Goal: Task Accomplishment & Management: Manage account settings

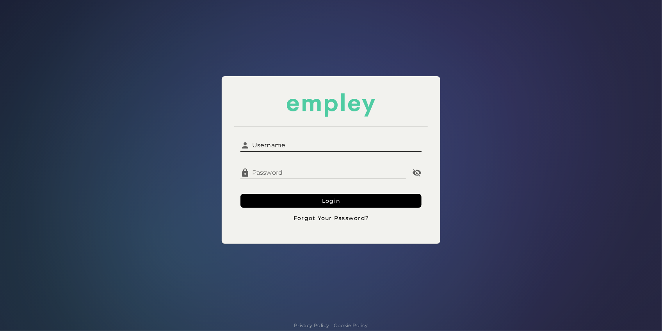
drag, startPoint x: 257, startPoint y: 125, endPoint x: 300, endPoint y: 146, distance: 47.8
click at [300, 146] on input "Username" at bounding box center [336, 142] width 172 height 19
type input "**********"
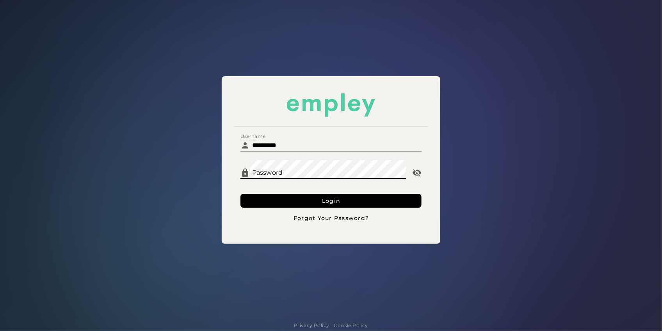
click at [240, 194] on button "Login" at bounding box center [330, 201] width 181 height 14
click at [266, 142] on input "Username" at bounding box center [336, 142] width 172 height 19
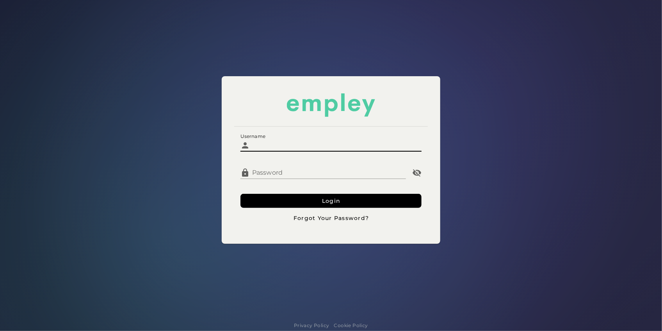
type input "**********"
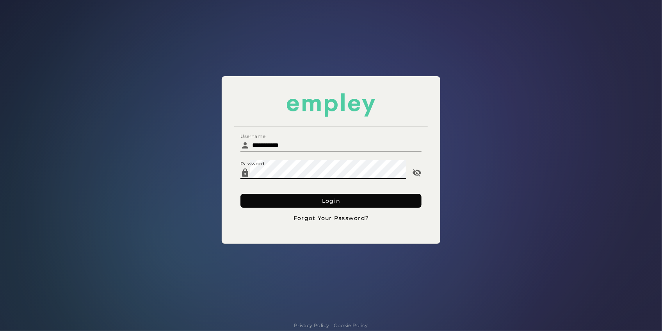
click at [290, 201] on button "Login" at bounding box center [330, 201] width 181 height 14
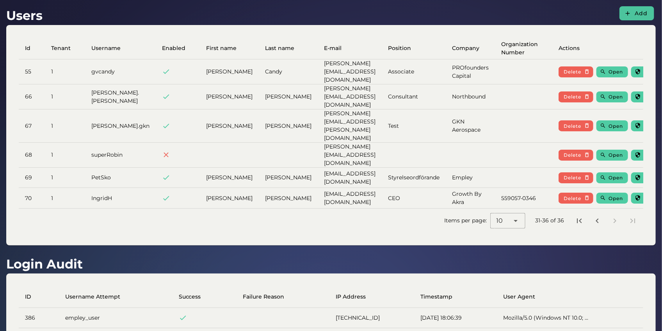
click at [642, 16] on span "Add" at bounding box center [641, 13] width 14 height 7
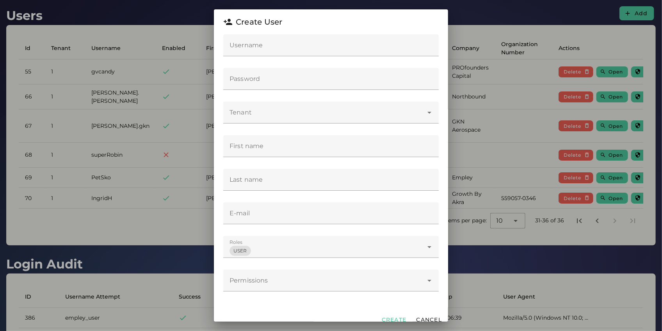
click at [271, 212] on input "E-mail" at bounding box center [330, 213] width 215 height 22
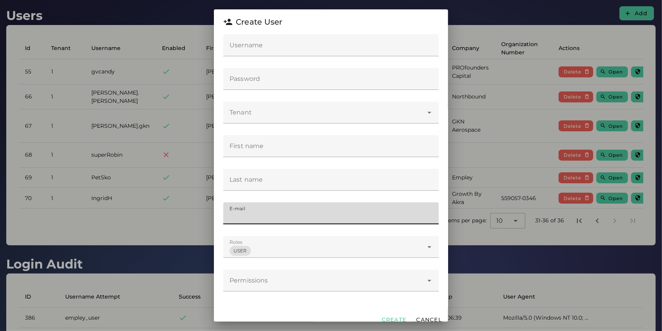
paste input "**********"
drag, startPoint x: 252, startPoint y: 218, endPoint x: 205, endPoint y: 217, distance: 47.6
click at [205, 217] on div "**********" at bounding box center [331, 165] width 662 height 331
type input "**********"
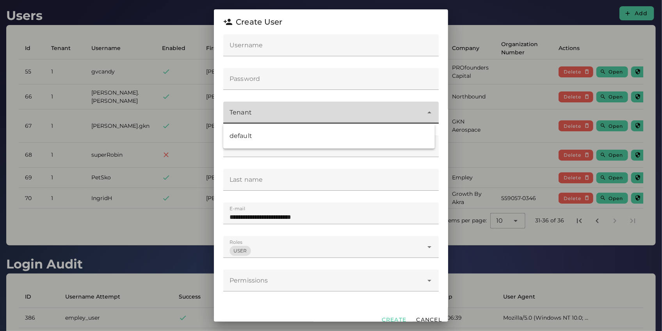
drag, startPoint x: 283, startPoint y: 99, endPoint x: 284, endPoint y: 80, distance: 19.5
click at [284, 85] on div "**********" at bounding box center [331, 171] width 234 height 275
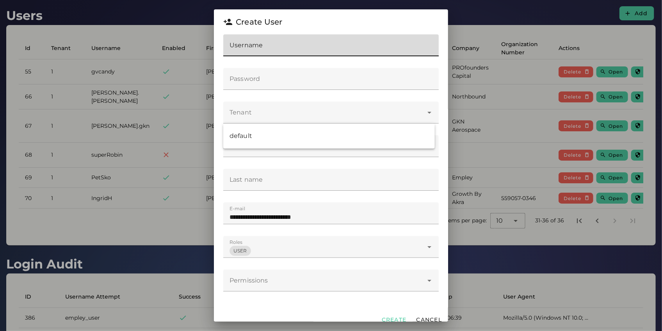
click at [259, 47] on input "Username" at bounding box center [330, 45] width 215 height 22
paste input "******"
type input "******"
click at [259, 83] on input "Password" at bounding box center [330, 79] width 215 height 22
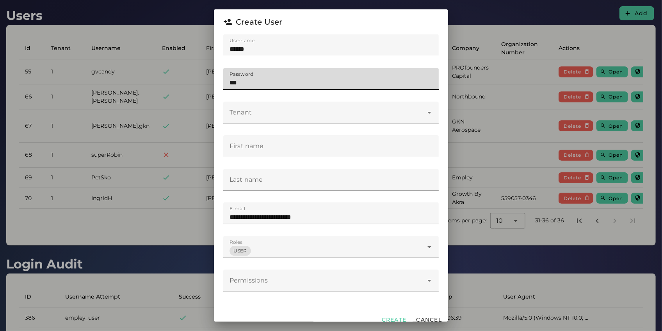
type input "***"
click at [256, 118] on div at bounding box center [323, 112] width 200 height 22
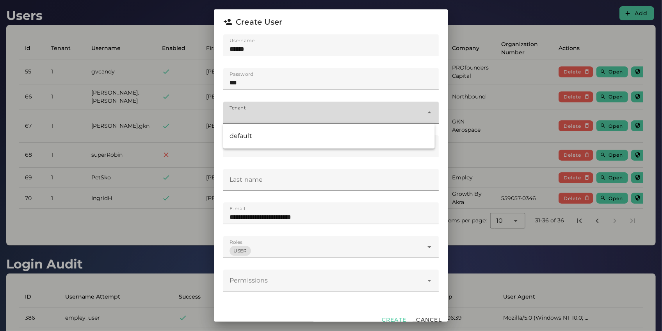
click at [255, 134] on div "default" at bounding box center [328, 135] width 199 height 9
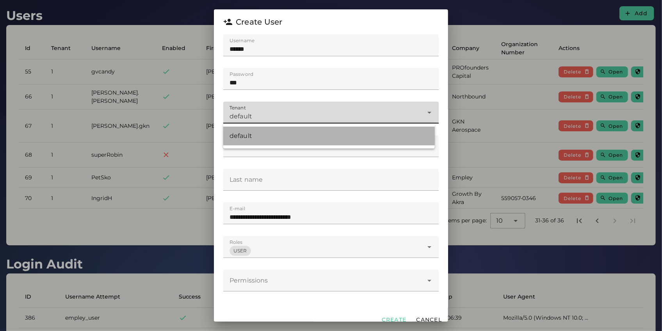
type input "*"
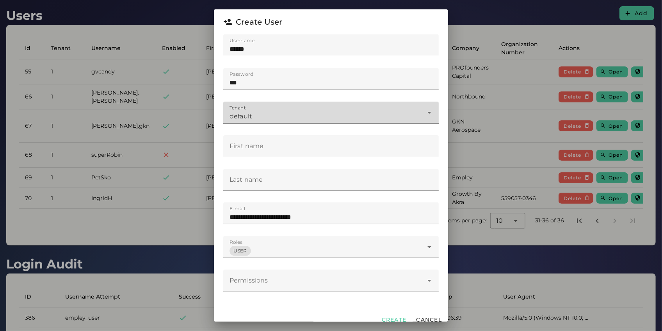
click at [265, 247] on div "USER *" at bounding box center [323, 247] width 200 height 22
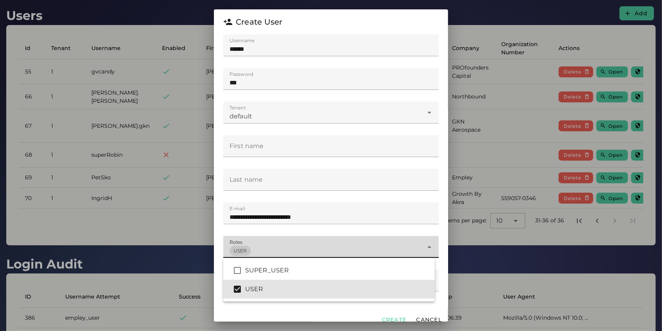
click at [268, 245] on div "USER *" at bounding box center [323, 247] width 200 height 22
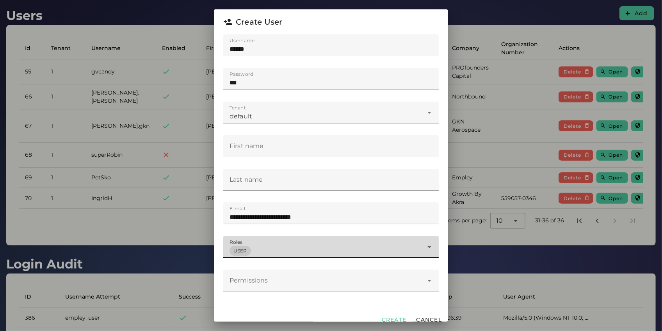
scroll to position [8, 0]
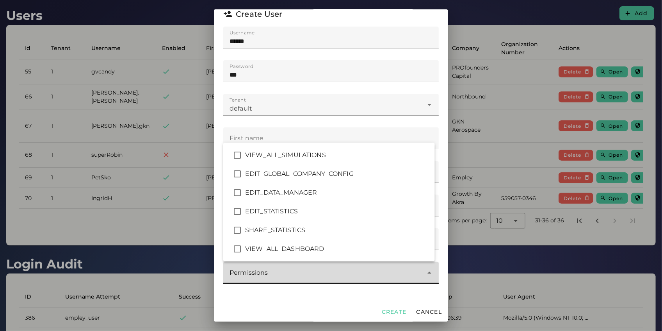
click at [280, 277] on div at bounding box center [323, 272] width 200 height 22
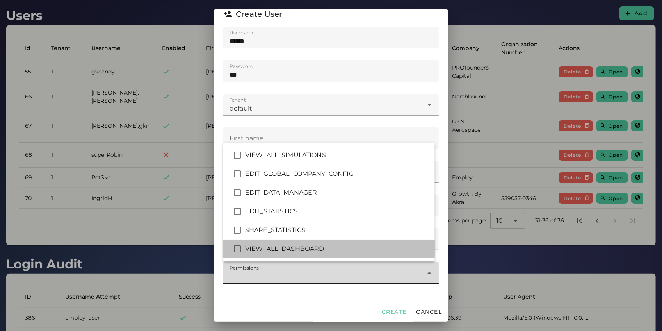
click at [276, 248] on div "VIEW_ALL_DASHBOARD" at bounding box center [336, 248] width 183 height 9
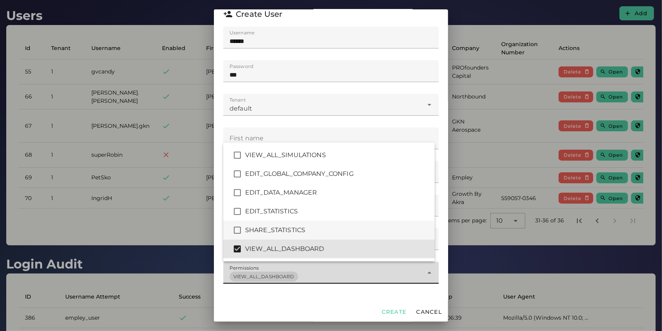
click at [276, 231] on div "SHARE_STATISTICS" at bounding box center [336, 229] width 183 height 9
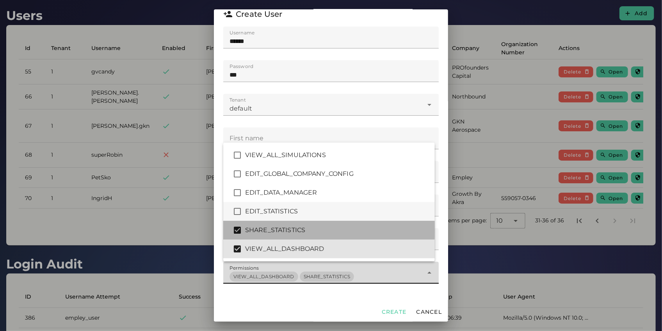
click at [276, 215] on div "EDIT_STATISTICS" at bounding box center [336, 210] width 183 height 9
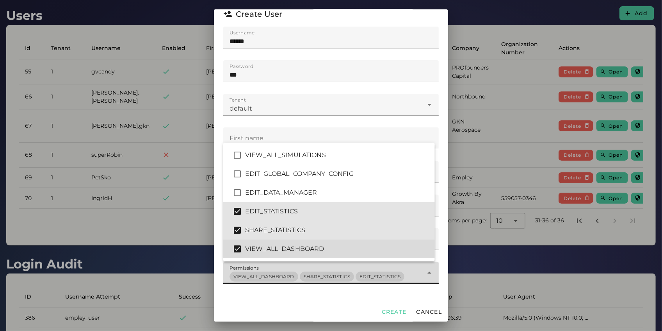
click at [288, 246] on div "VIEW_ALL_DASHBOARD" at bounding box center [336, 248] width 183 height 9
type input "****"
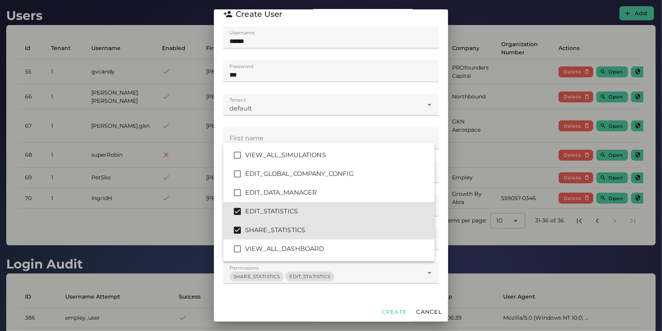
click at [315, 300] on div "**********" at bounding box center [331, 164] width 234 height 275
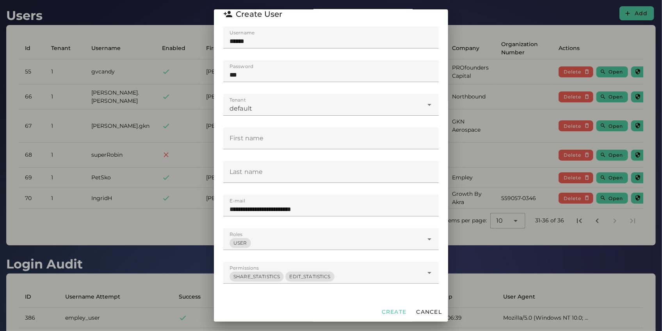
click at [291, 236] on div "USER *" at bounding box center [323, 239] width 200 height 22
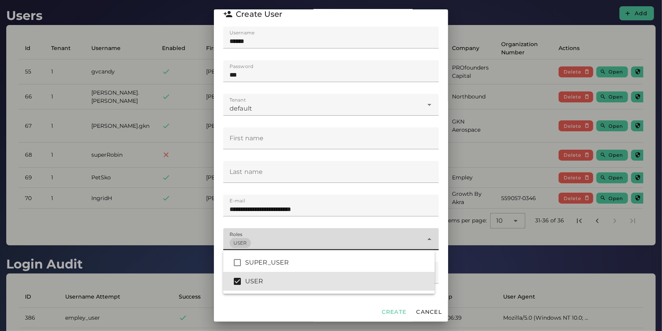
click at [291, 236] on div "USER *" at bounding box center [323, 239] width 200 height 22
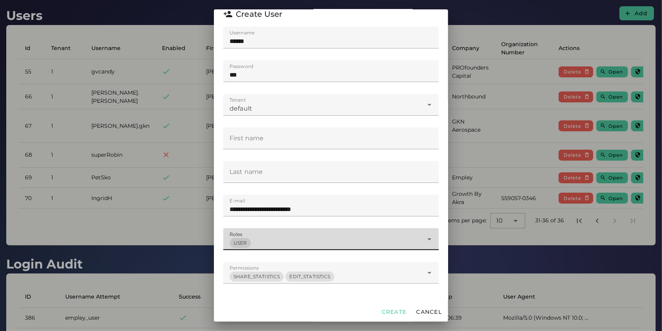
click at [299, 272] on span "EDIT_STATISTICS" at bounding box center [309, 276] width 49 height 10
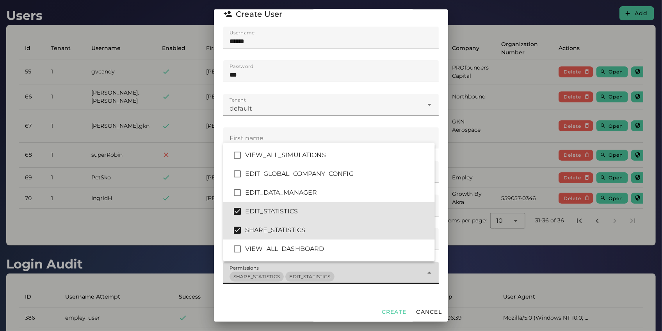
click at [341, 271] on div "SHARE_STATISTICS EDIT_STATISTICS ****" at bounding box center [323, 272] width 200 height 22
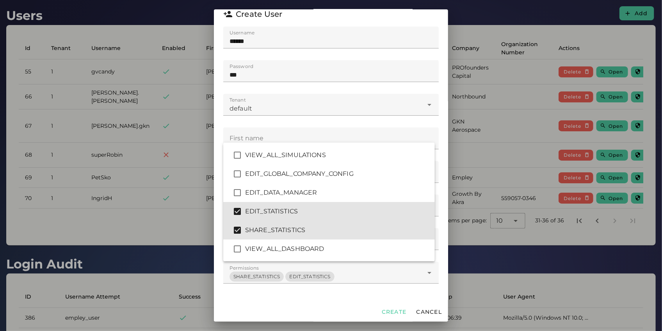
click at [316, 302] on div "Create Cancel" at bounding box center [331, 311] width 234 height 20
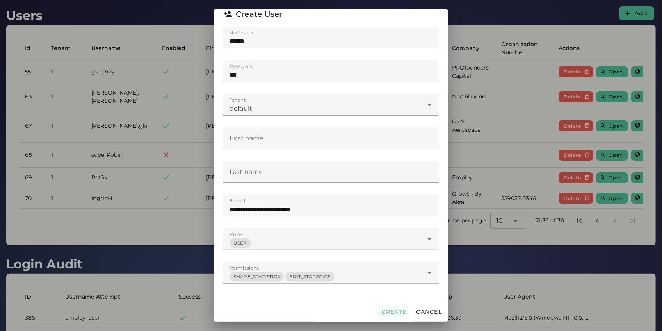
click at [387, 314] on span "Create" at bounding box center [393, 311] width 25 height 7
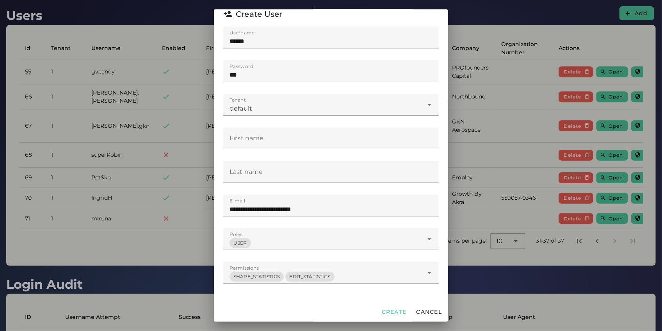
click at [192, 221] on div at bounding box center [331, 165] width 662 height 331
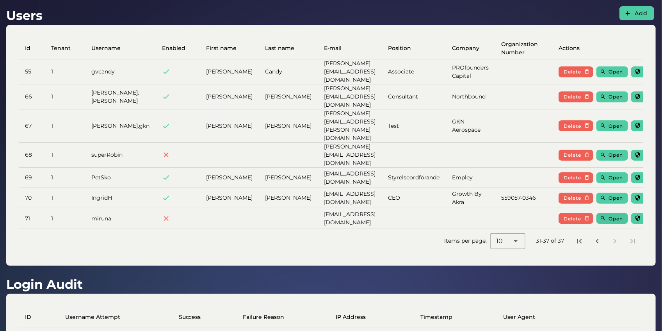
click at [608, 215] on span "Open" at bounding box center [615, 218] width 15 height 6
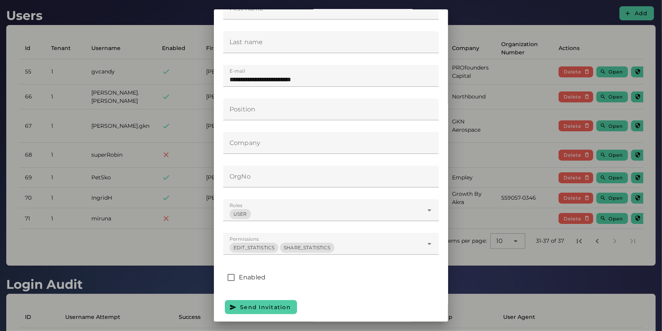
scroll to position [126, 0]
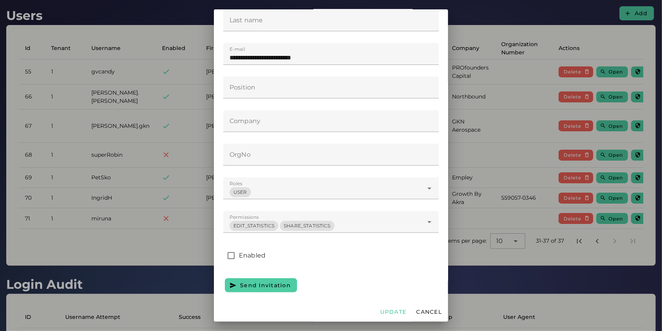
click at [329, 220] on span "SHARE_STATISTICS" at bounding box center [307, 225] width 54 height 10
click at [366, 219] on div "EDIT_STATISTICS SHARE_STATISTICS ****" at bounding box center [323, 222] width 200 height 22
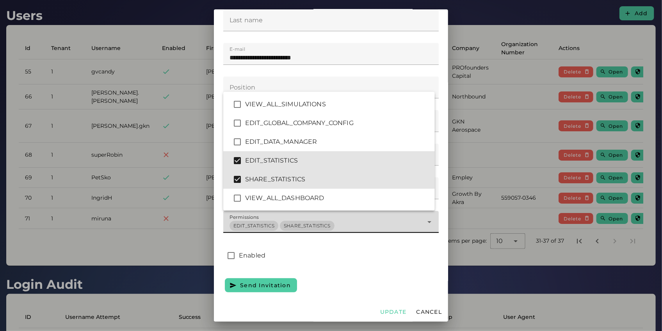
click at [366, 219] on div "EDIT_STATISTICS SHARE_STATISTICS ****" at bounding box center [323, 222] width 200 height 22
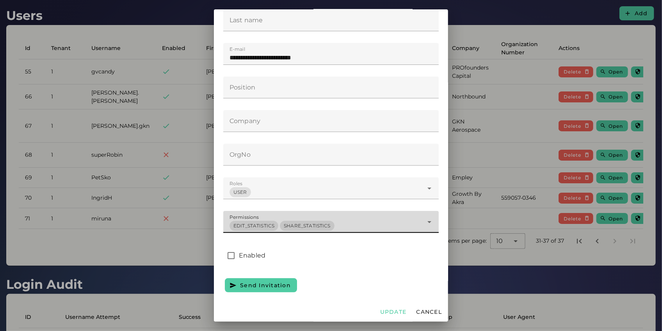
click at [366, 249] on div "Enabled" at bounding box center [330, 255] width 215 height 22
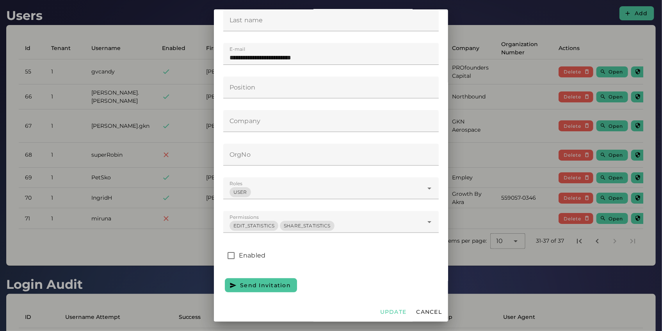
click at [277, 283] on span "Send Invitation" at bounding box center [265, 284] width 51 height 7
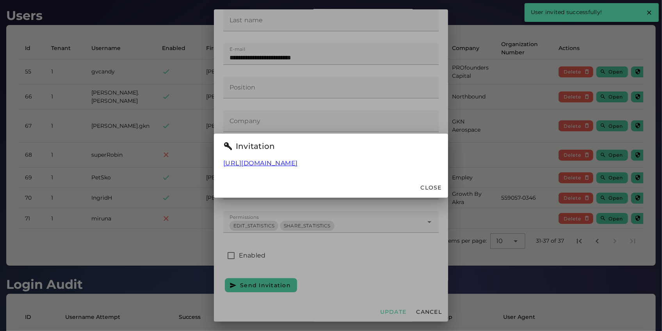
click at [298, 164] on link "https://demo.empley.com/?invite=f1de7cfe-e1a2-4b37-8212-54fc9191f6c6" at bounding box center [260, 162] width 75 height 7
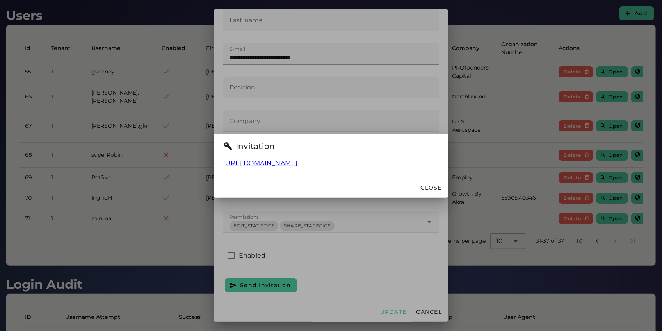
click at [377, 215] on div at bounding box center [331, 165] width 662 height 331
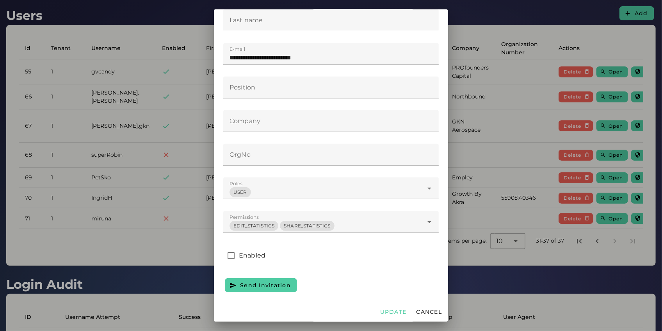
click at [487, 244] on div at bounding box center [331, 165] width 662 height 331
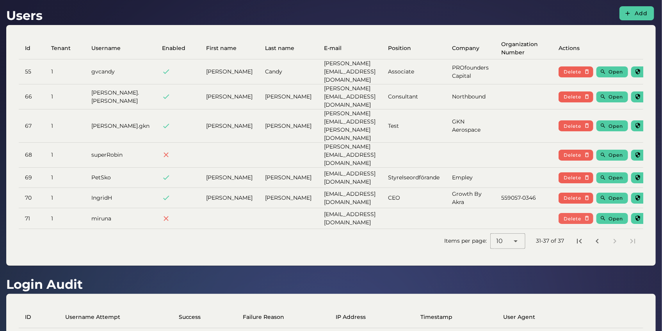
click at [563, 215] on span "Delete" at bounding box center [572, 218] width 18 height 6
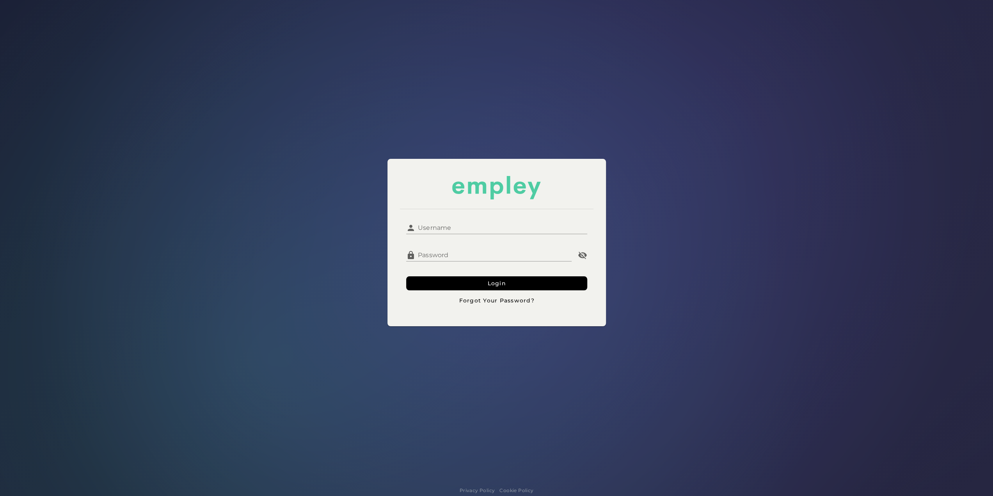
click at [502, 214] on div "Username Username Password Password Login Forgot Your Password?" at bounding box center [497, 261] width 194 height 105
click at [496, 230] on input "Username" at bounding box center [502, 224] width 172 height 19
type input "**********"
click at [452, 291] on form "**********" at bounding box center [496, 261] width 181 height 92
click at [452, 288] on button "Login" at bounding box center [496, 283] width 181 height 14
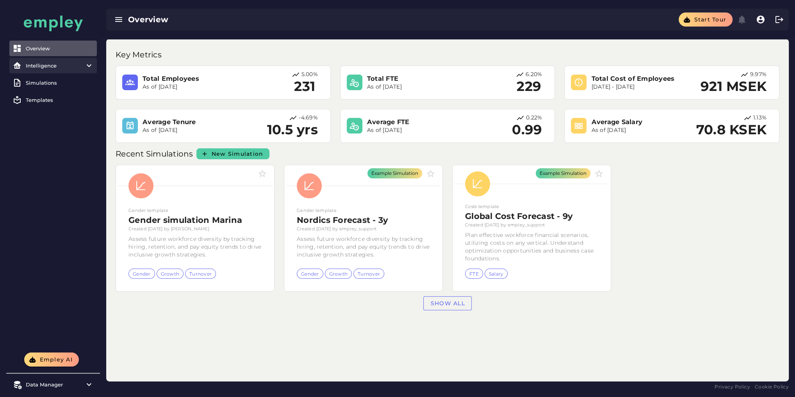
click at [62, 69] on item\) "Intelligence" at bounding box center [52, 66] width 87 height 16
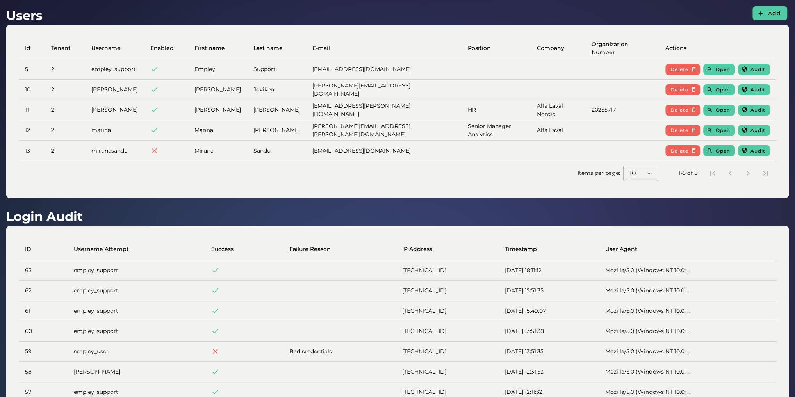
click at [720, 150] on span "Open" at bounding box center [722, 151] width 15 height 6
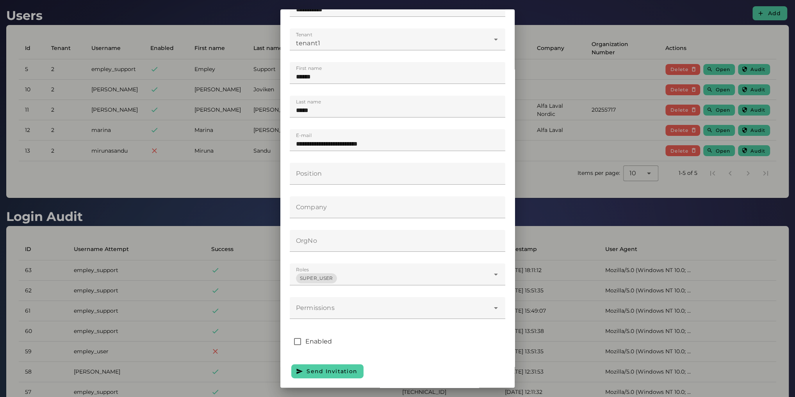
scroll to position [60, 0]
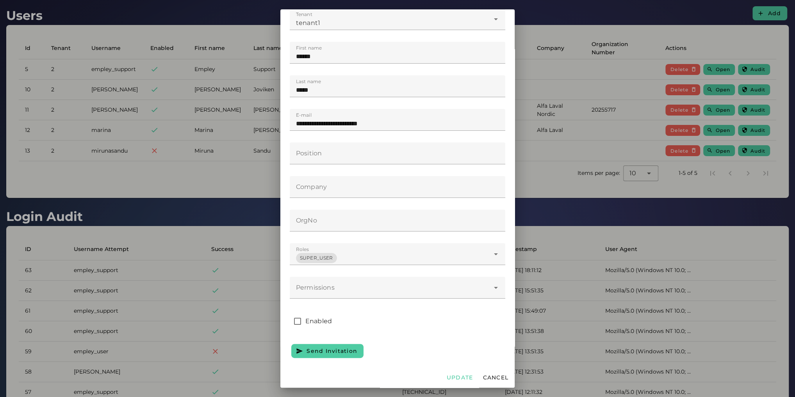
click at [207, 181] on div at bounding box center [397, 198] width 795 height 397
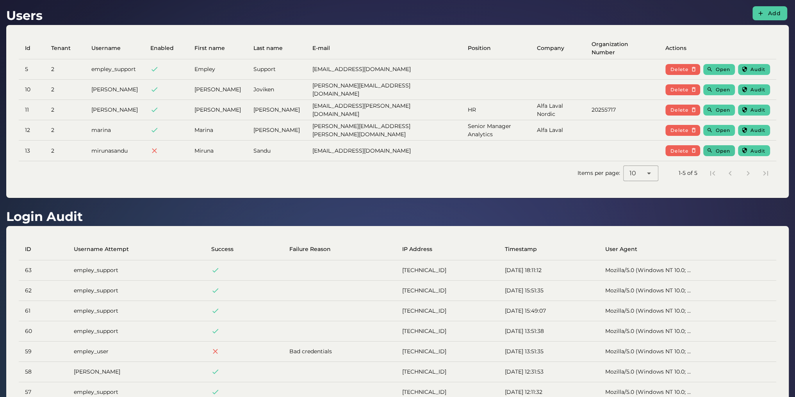
click at [722, 151] on span "Open" at bounding box center [722, 151] width 15 height 6
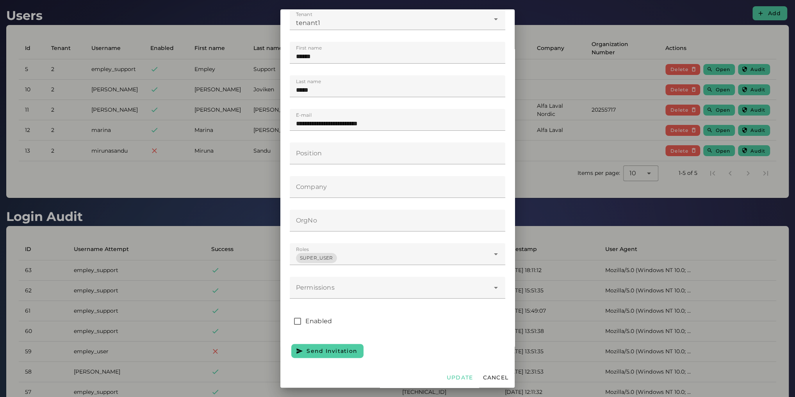
click at [339, 258] on div "SUPER_USER *" at bounding box center [390, 254] width 200 height 22
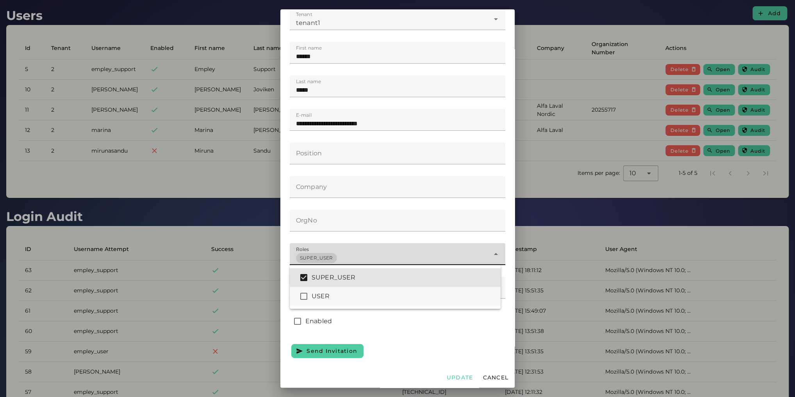
click at [341, 291] on div "USER" at bounding box center [395, 296] width 211 height 19
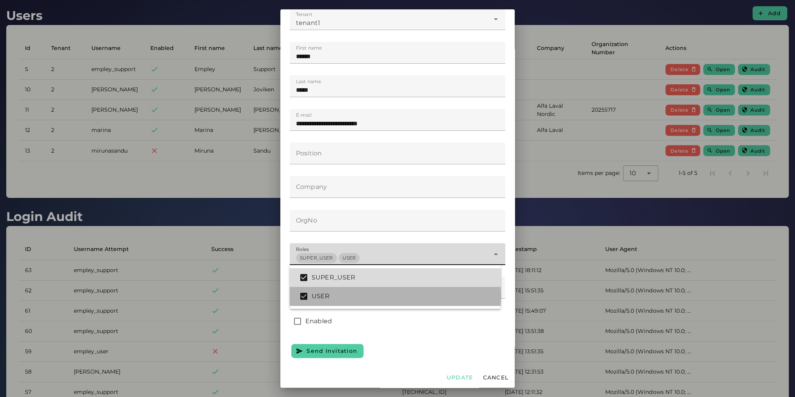
click at [342, 281] on div "SUPER_USER" at bounding box center [402, 277] width 183 height 9
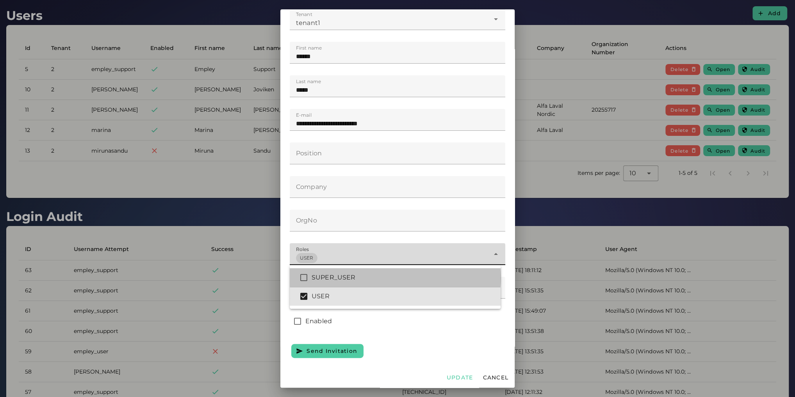
click at [366, 281] on div "SUPER_USER" at bounding box center [402, 277] width 183 height 9
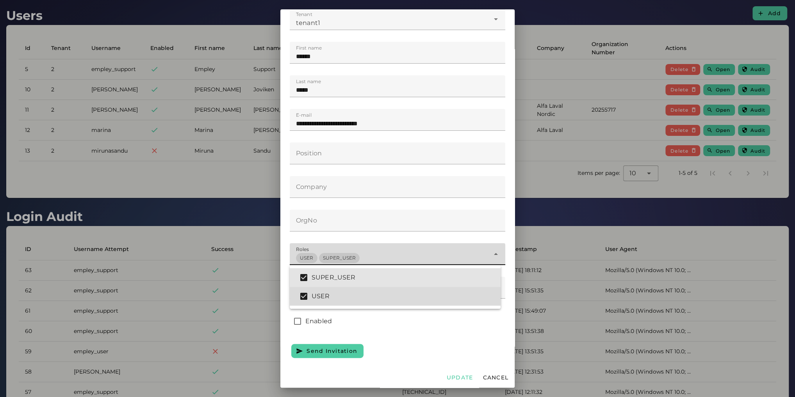
click at [364, 300] on div "USER" at bounding box center [402, 296] width 183 height 9
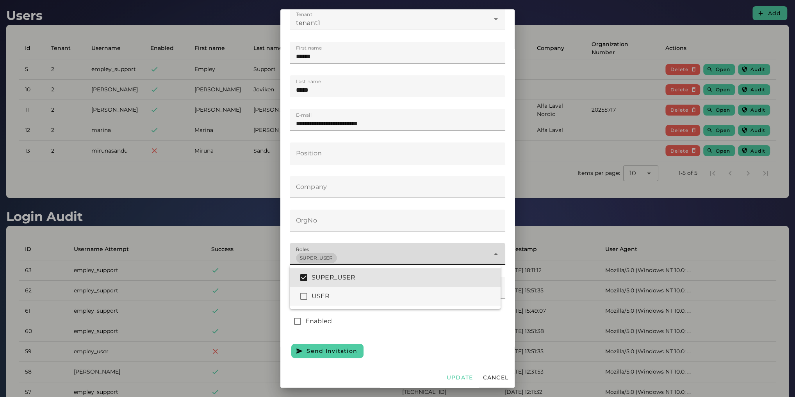
click at [341, 299] on div "USER" at bounding box center [402, 296] width 183 height 9
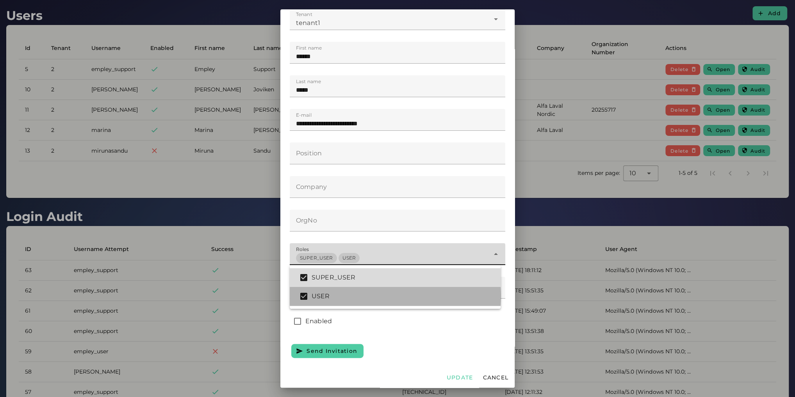
click at [343, 279] on div "SUPER_USER" at bounding box center [402, 277] width 183 height 9
type input "*"
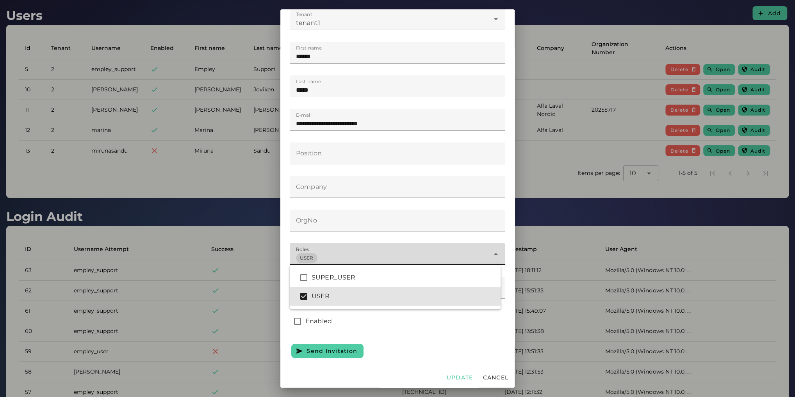
click at [395, 319] on div "Enabled" at bounding box center [397, 321] width 215 height 22
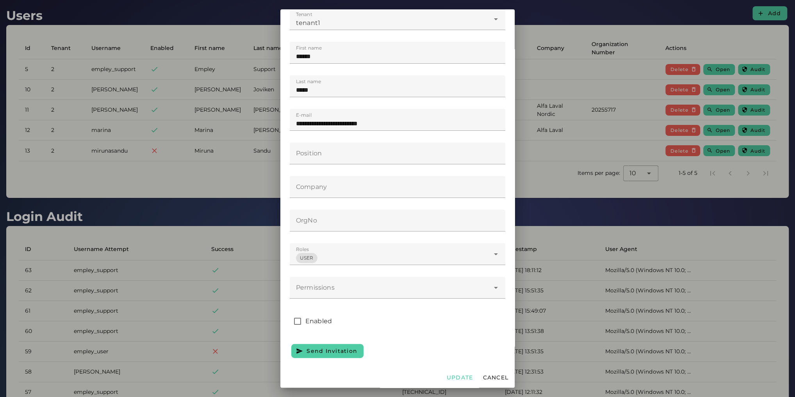
click at [377, 292] on div at bounding box center [390, 288] width 200 height 22
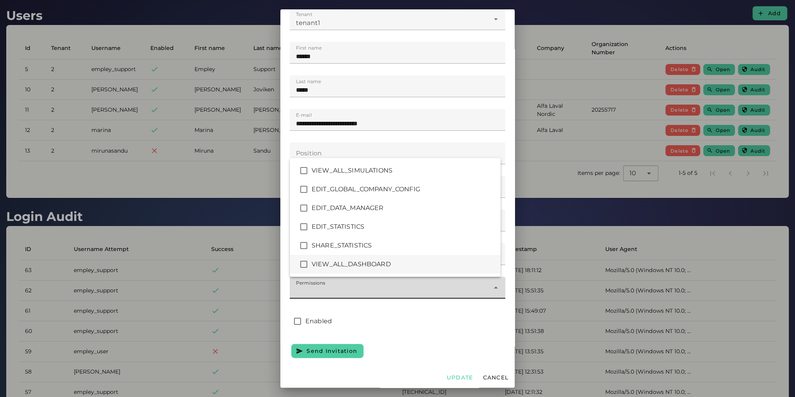
click at [355, 261] on div "VIEW_ALL_DASHBOARD" at bounding box center [402, 264] width 183 height 9
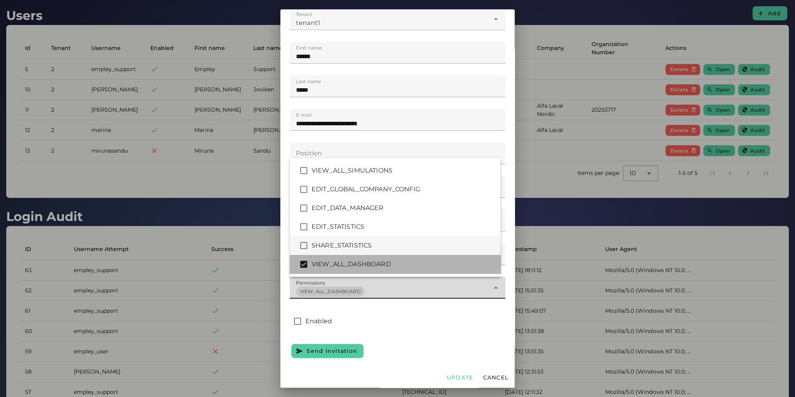
click at [352, 246] on div "SHARE_STATISTICS" at bounding box center [402, 245] width 183 height 9
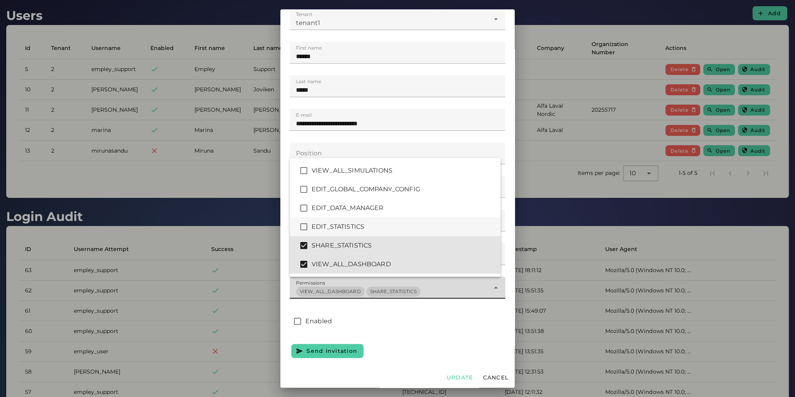
click at [352, 227] on div "EDIT_STATISTICS" at bounding box center [402, 226] width 183 height 9
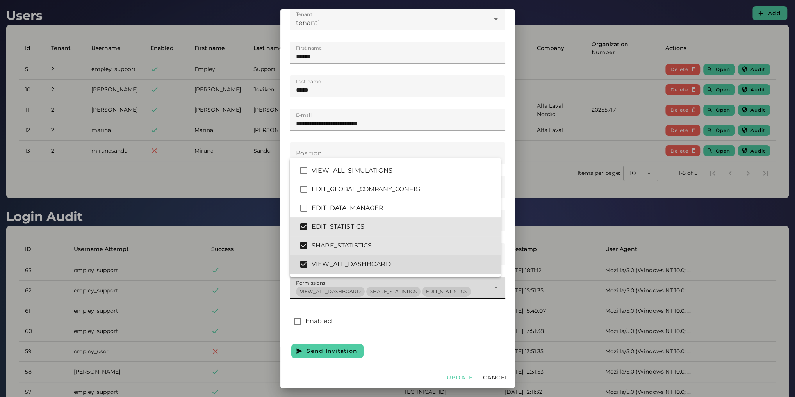
click at [350, 269] on div "VIEW_ALL_DASHBOARD" at bounding box center [395, 264] width 211 height 19
type input "****"
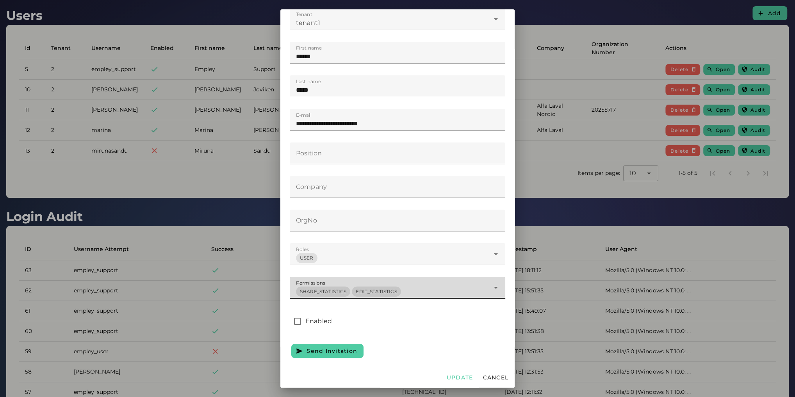
click at [406, 254] on div "USER *" at bounding box center [390, 254] width 200 height 22
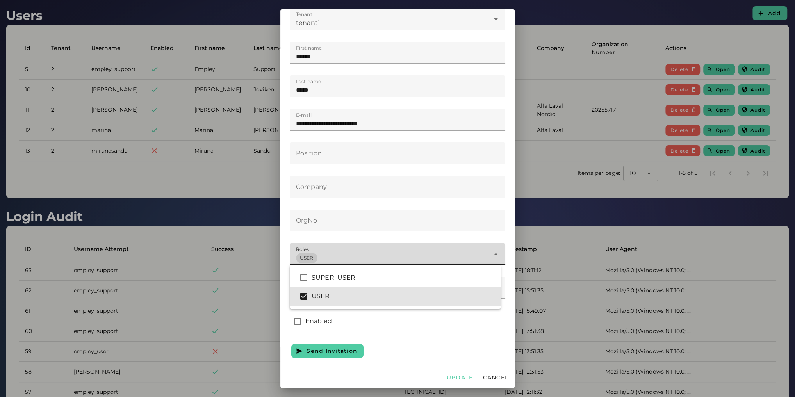
click at [406, 254] on div "USER *" at bounding box center [390, 254] width 200 height 22
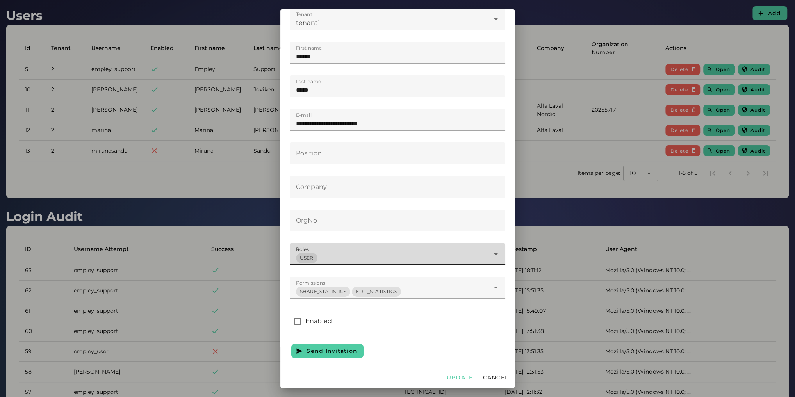
click at [410, 328] on div "Enabled" at bounding box center [397, 321] width 215 height 22
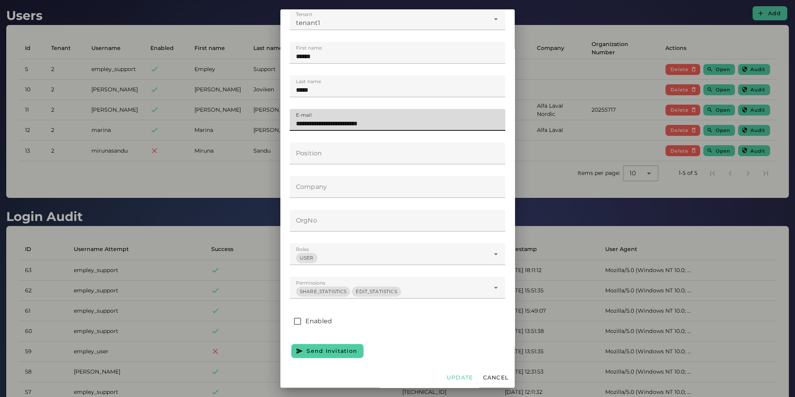
drag, startPoint x: 387, startPoint y: 124, endPoint x: 268, endPoint y: 121, distance: 118.7
click at [268, 121] on div "**********" at bounding box center [397, 198] width 795 height 397
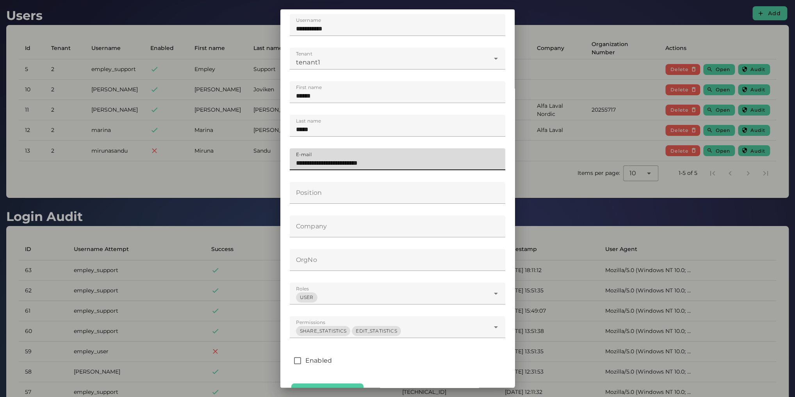
scroll to position [0, 0]
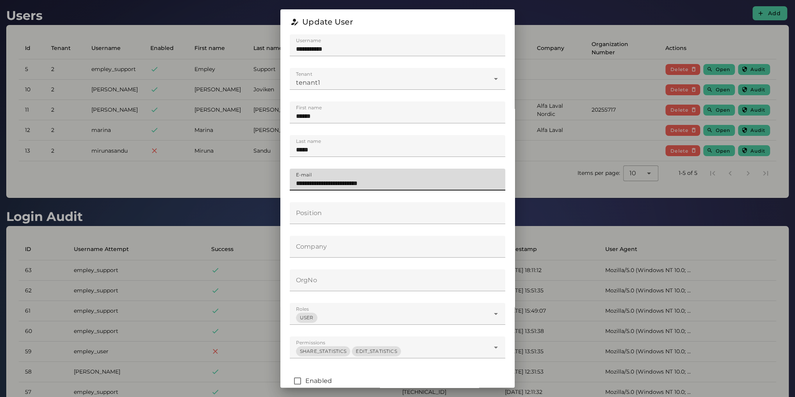
click at [351, 85] on div "tenant1 *" at bounding box center [390, 79] width 200 height 22
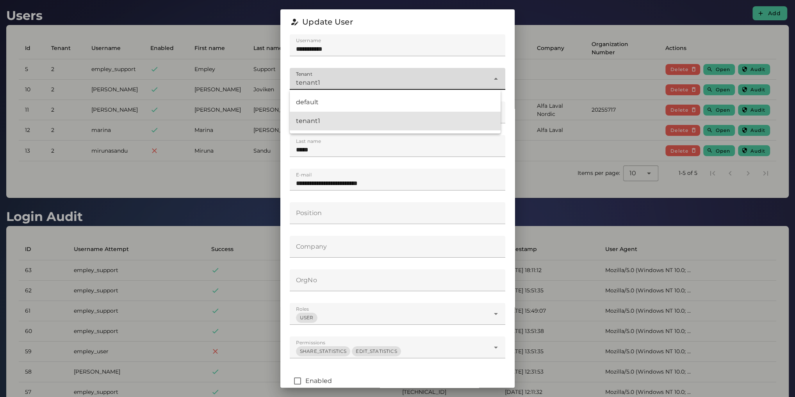
click at [351, 85] on div "tenant1 *" at bounding box center [390, 79] width 200 height 22
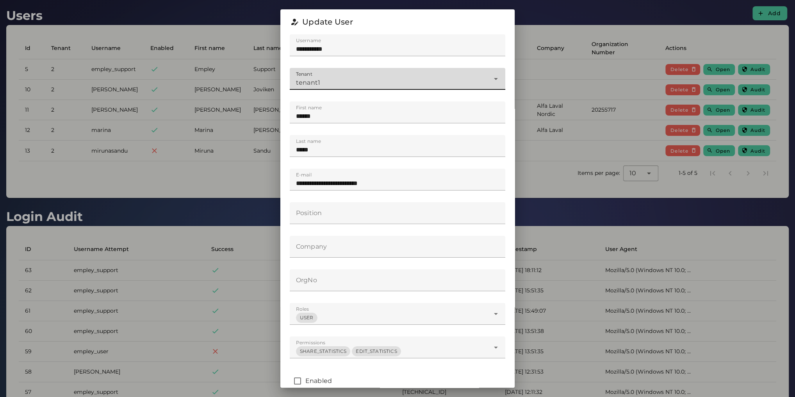
scroll to position [60, 0]
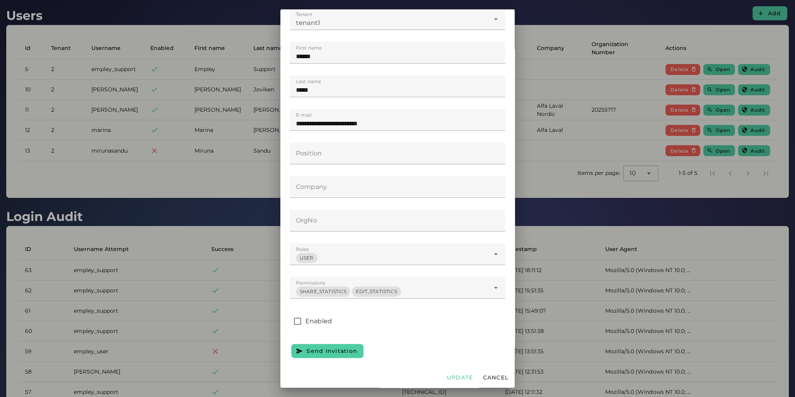
click at [153, 181] on div at bounding box center [397, 198] width 795 height 397
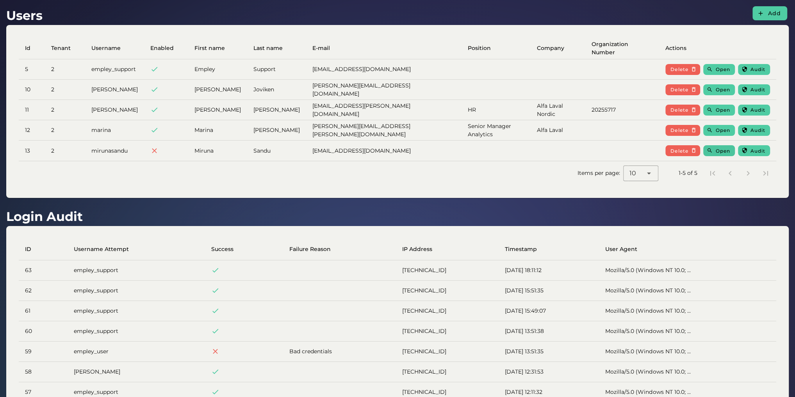
click at [726, 149] on span "Open" at bounding box center [722, 151] width 15 height 6
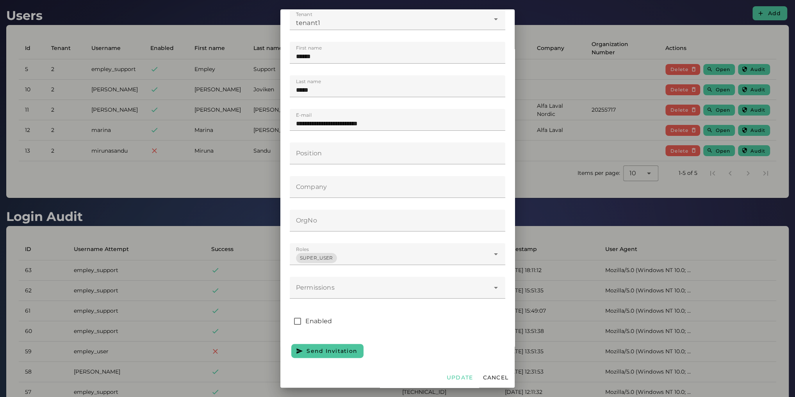
click at [323, 354] on span "Send Invitation" at bounding box center [331, 350] width 51 height 7
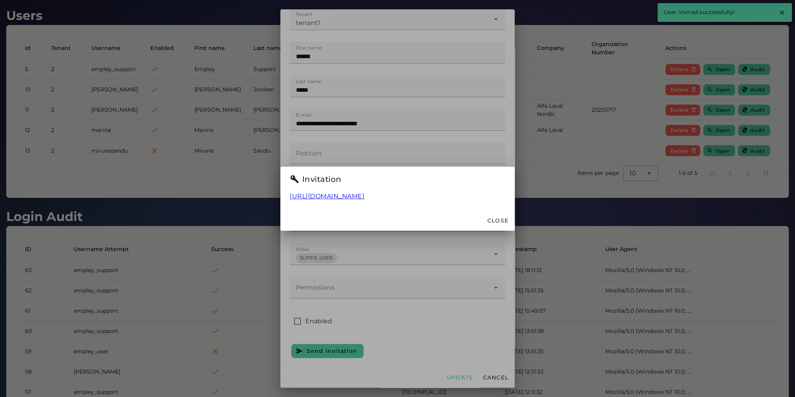
click at [364, 196] on link "https://app.empley.com/?invite=3078896d-7321-4b82-994f-3ce6fa090100" at bounding box center [327, 195] width 75 height 7
click at [228, 212] on div at bounding box center [397, 198] width 795 height 397
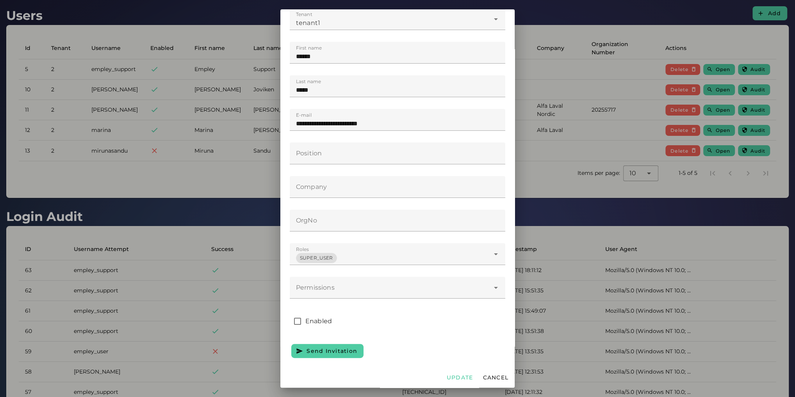
click at [225, 199] on div at bounding box center [397, 198] width 795 height 397
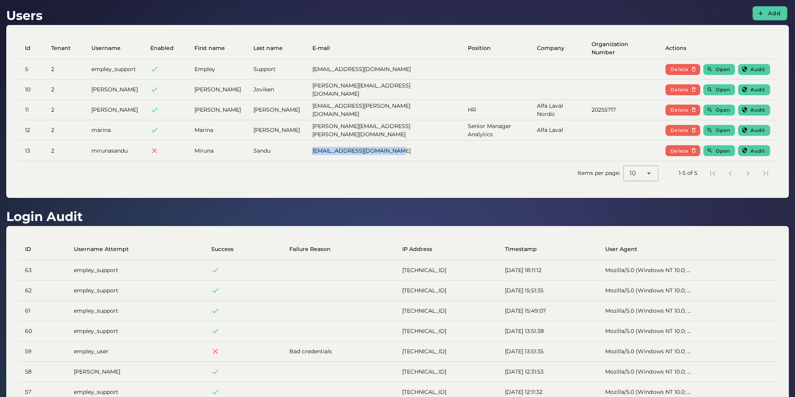
drag, startPoint x: 307, startPoint y: 149, endPoint x: 410, endPoint y: 153, distance: 103.1
click at [410, 153] on td "miruna.sandu@alfalaval.com" at bounding box center [383, 150] width 155 height 20
copy td "miruna.sandu@alfalaval.com"
